Goal: Information Seeking & Learning: Learn about a topic

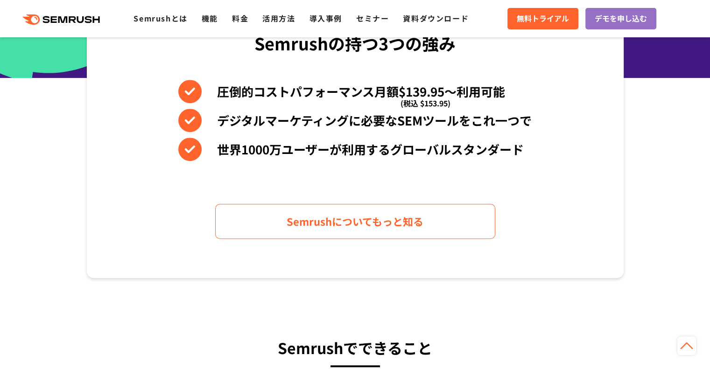
scroll to position [467, 0]
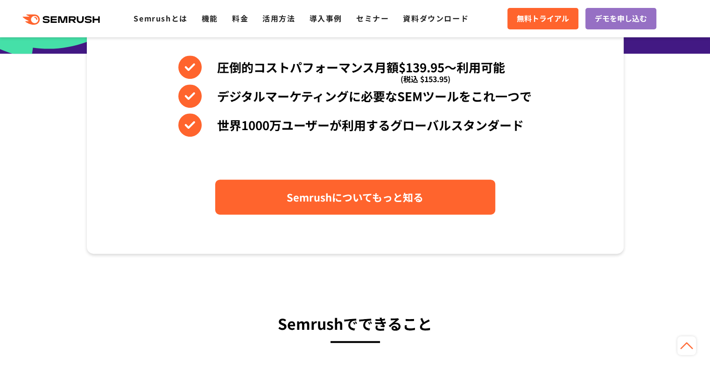
click at [362, 198] on span "Semrushについてもっと知る" at bounding box center [355, 197] width 137 height 16
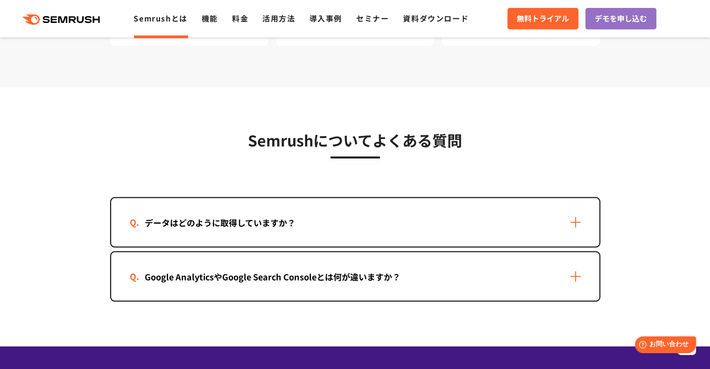
scroll to position [1867, 0]
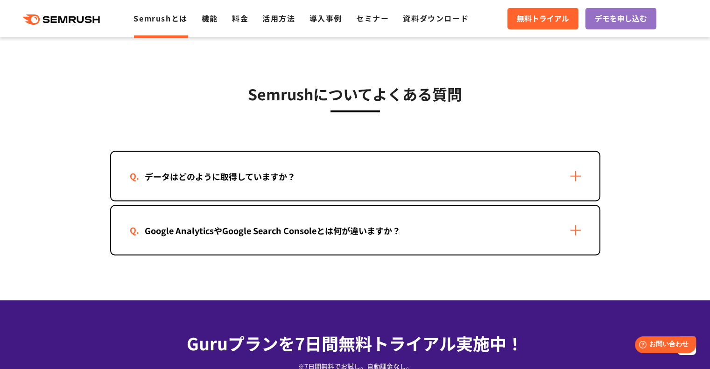
click at [580, 169] on div "データはどのように取得していますか？" at bounding box center [355, 176] width 488 height 49
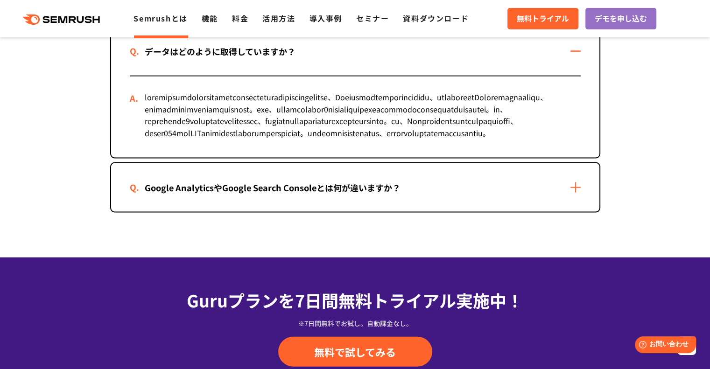
scroll to position [2007, 0]
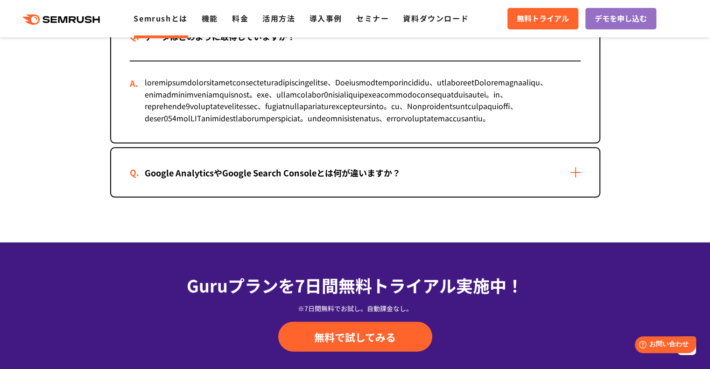
click at [571, 197] on div "Google AnalyticsやGoogle Search Consoleとは何が違いますか？" at bounding box center [355, 172] width 488 height 49
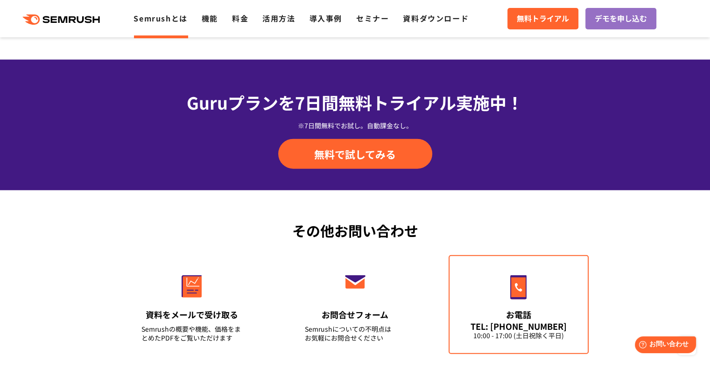
scroll to position [2380, 0]
